Goal: Information Seeking & Learning: Understand process/instructions

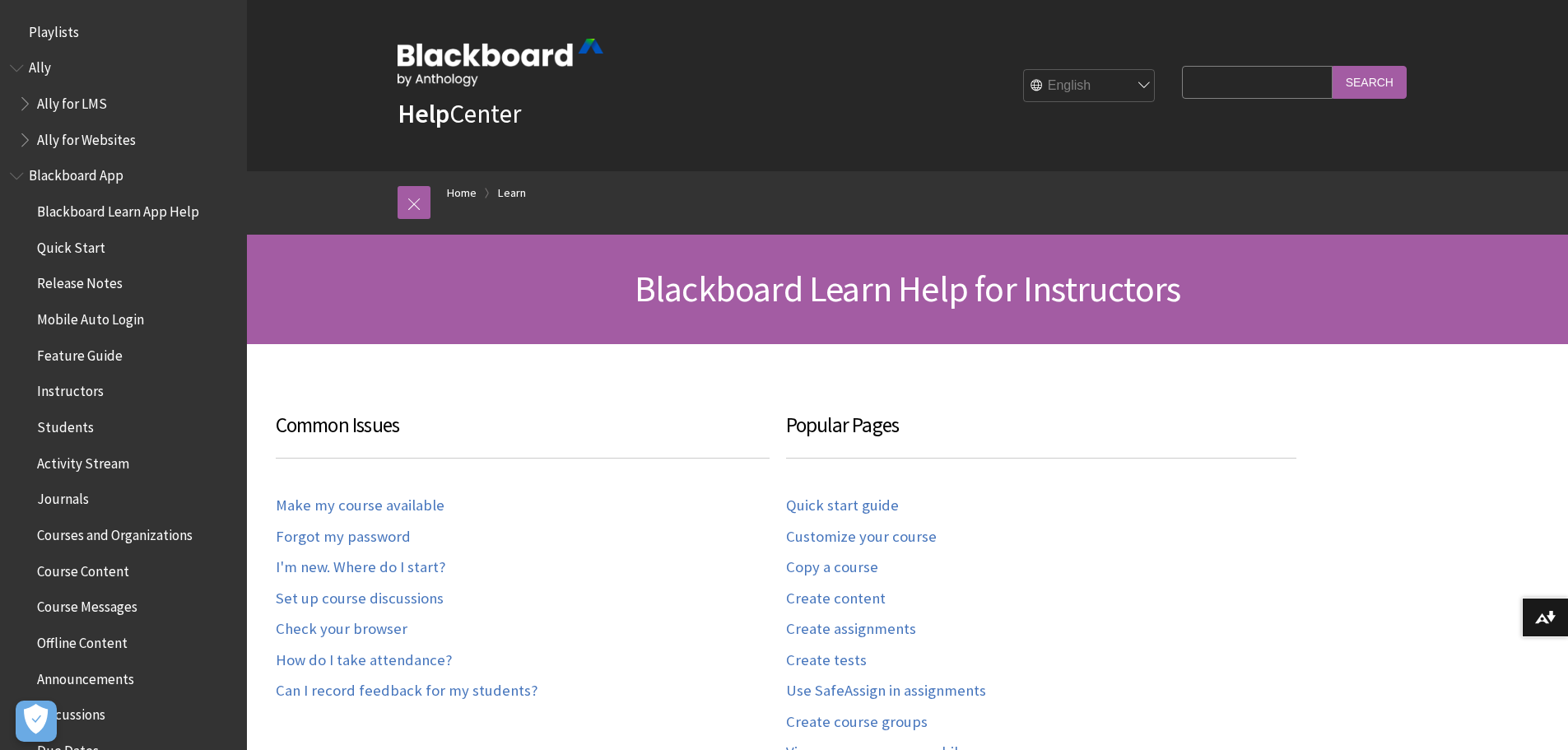
scroll to position [1621, 0]
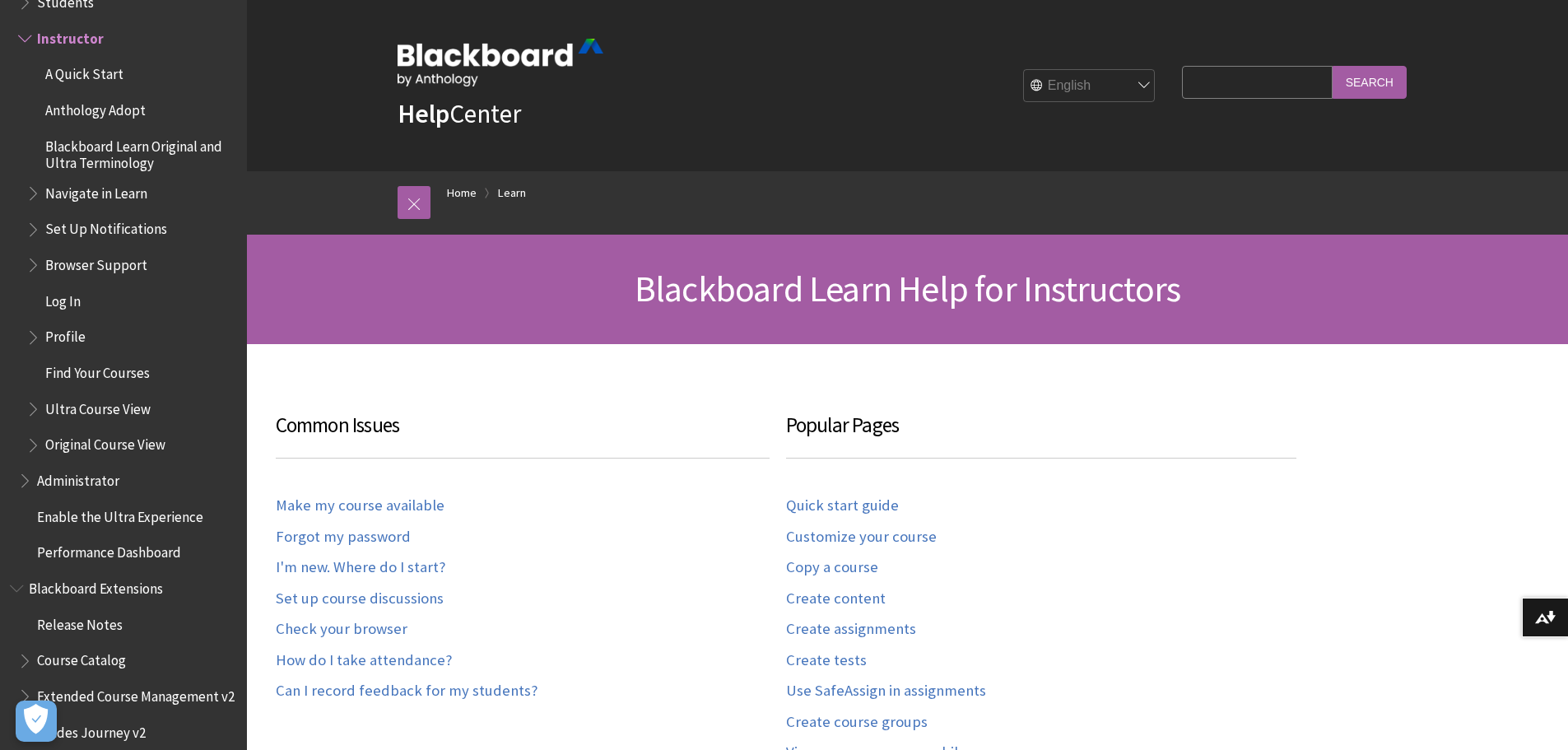
click at [1240, 95] on input "Search Query" at bounding box center [1256, 81] width 150 height 32
type input "create groups"
click at [1333, 66] on input "Search" at bounding box center [1369, 81] width 75 height 32
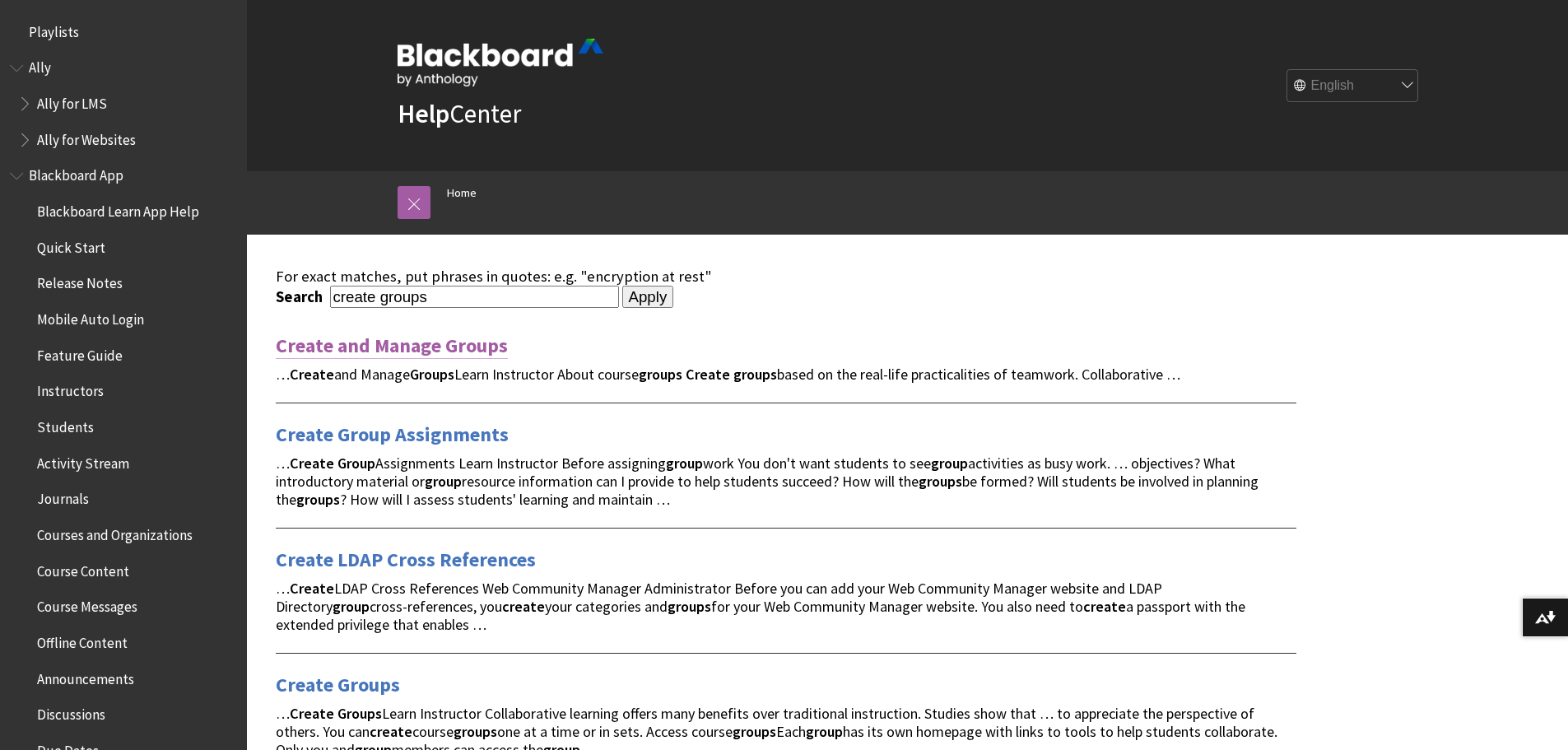
click at [458, 346] on link "Create and Manage Groups" at bounding box center [392, 346] width 233 height 27
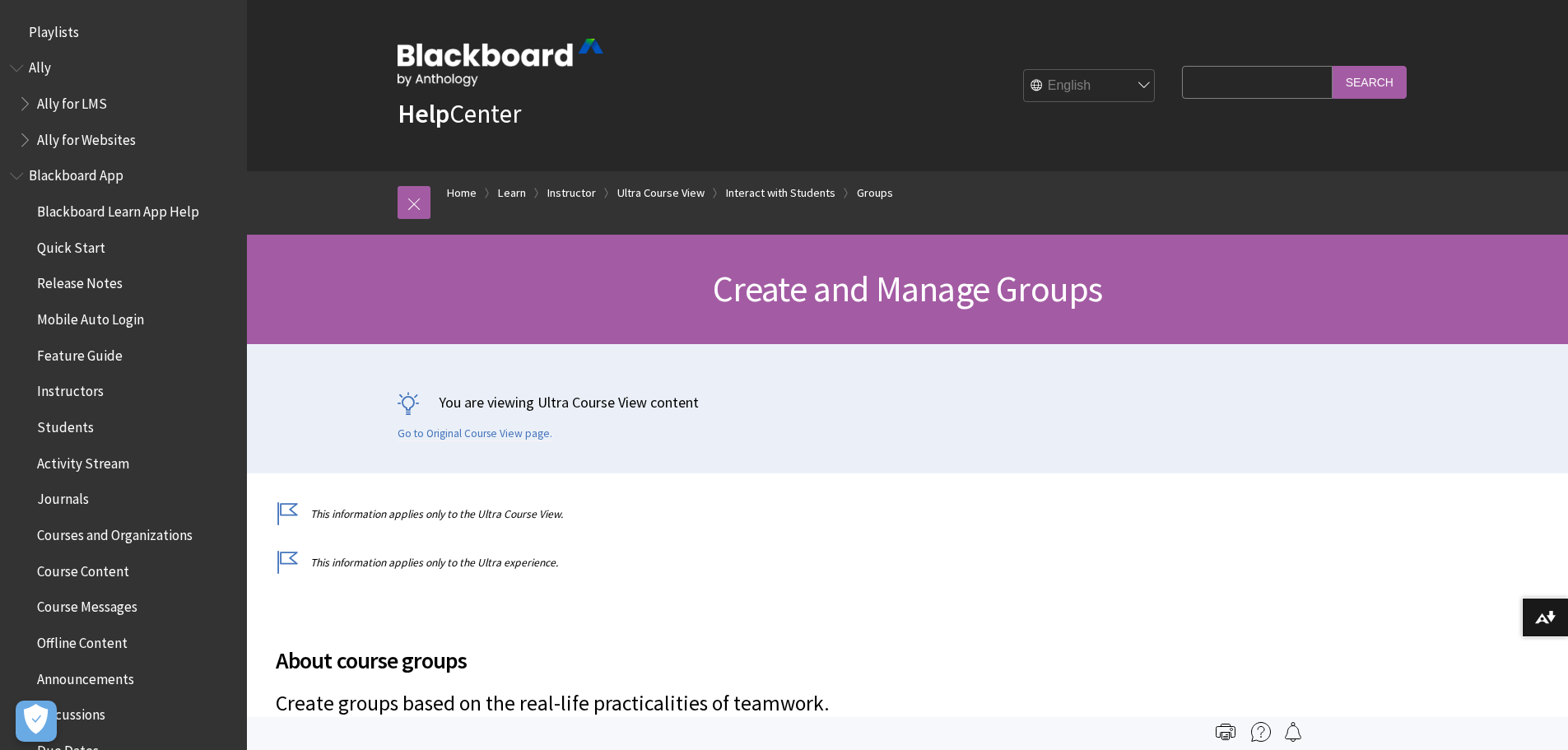
scroll to position [2829, 0]
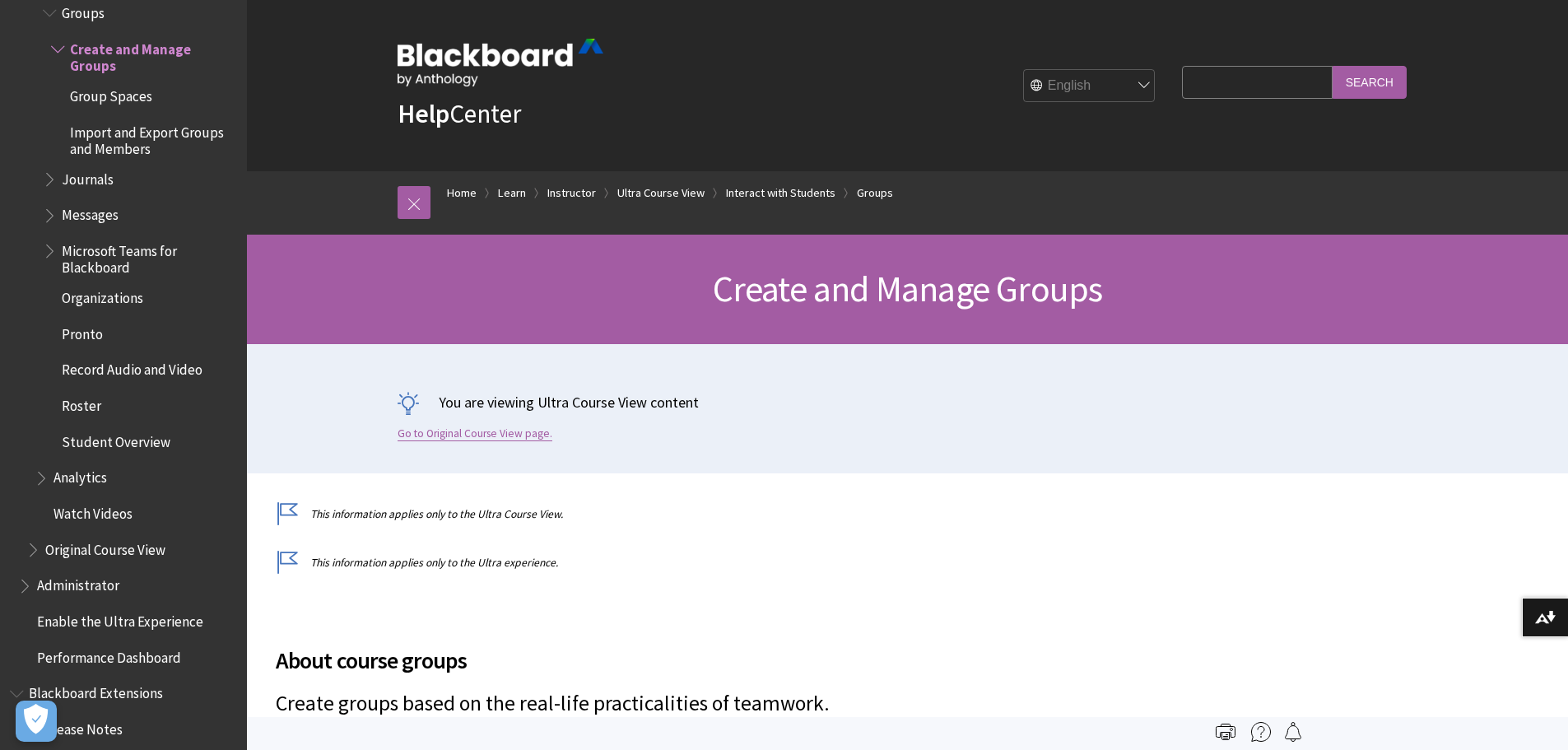
click at [455, 435] on link "Go to Original Course View page." at bounding box center [475, 433] width 155 height 15
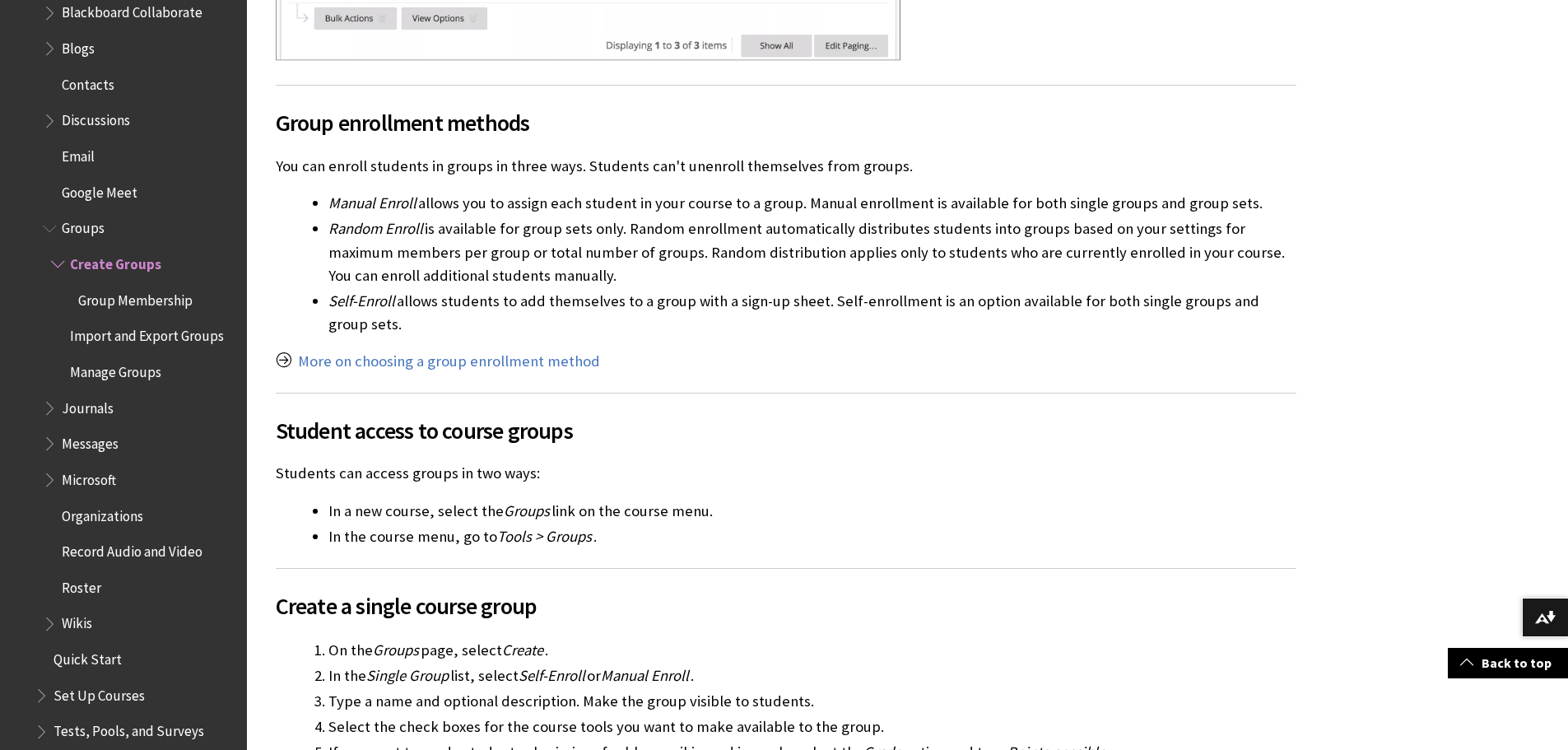
scroll to position [2273, 0]
